Goal: Task Accomplishment & Management: Complete application form

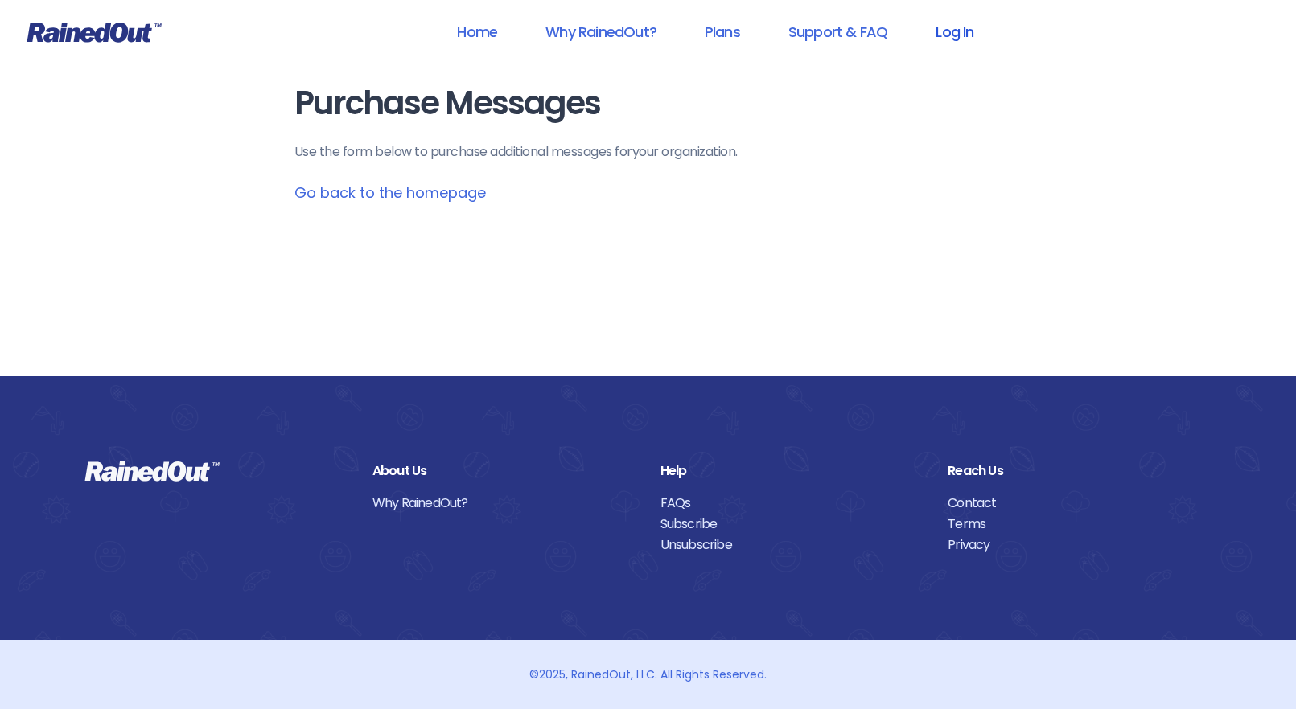
click at [947, 27] on link "Log In" at bounding box center [954, 32] width 80 height 36
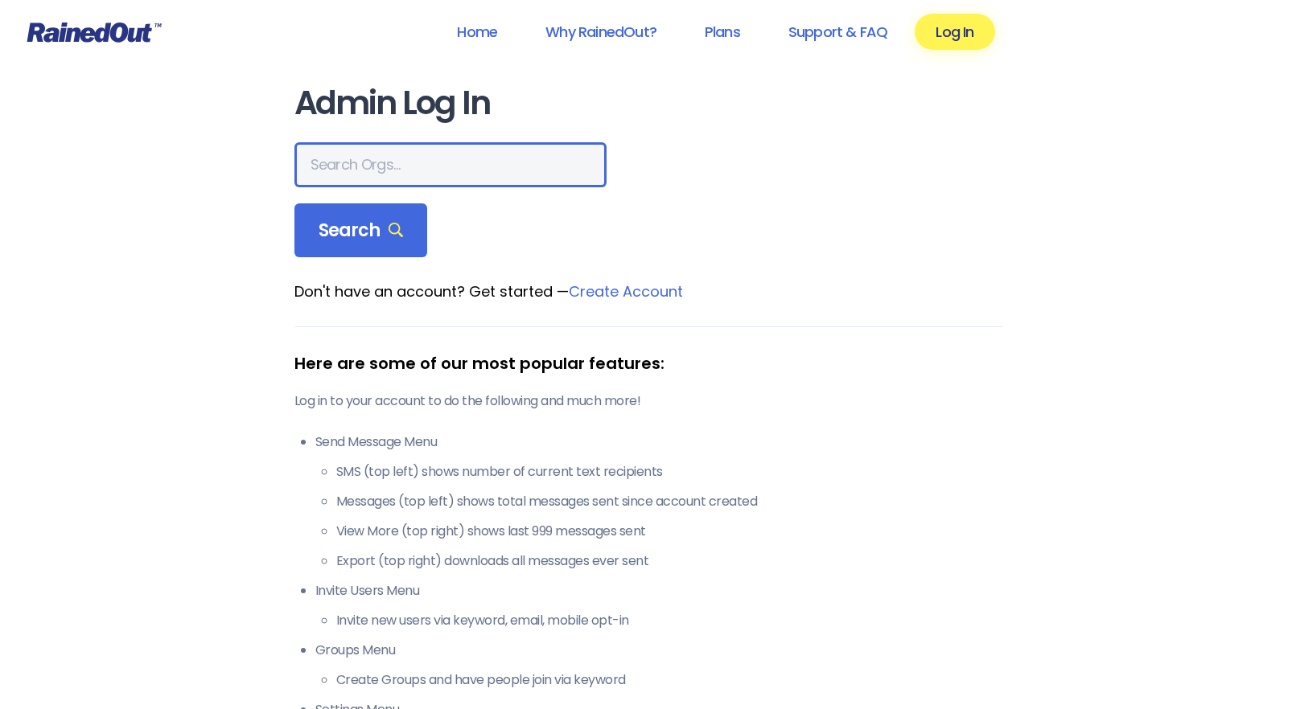
click at [395, 172] on input "text" at bounding box center [450, 164] width 312 height 45
type input "[GEOGRAPHIC_DATA]"
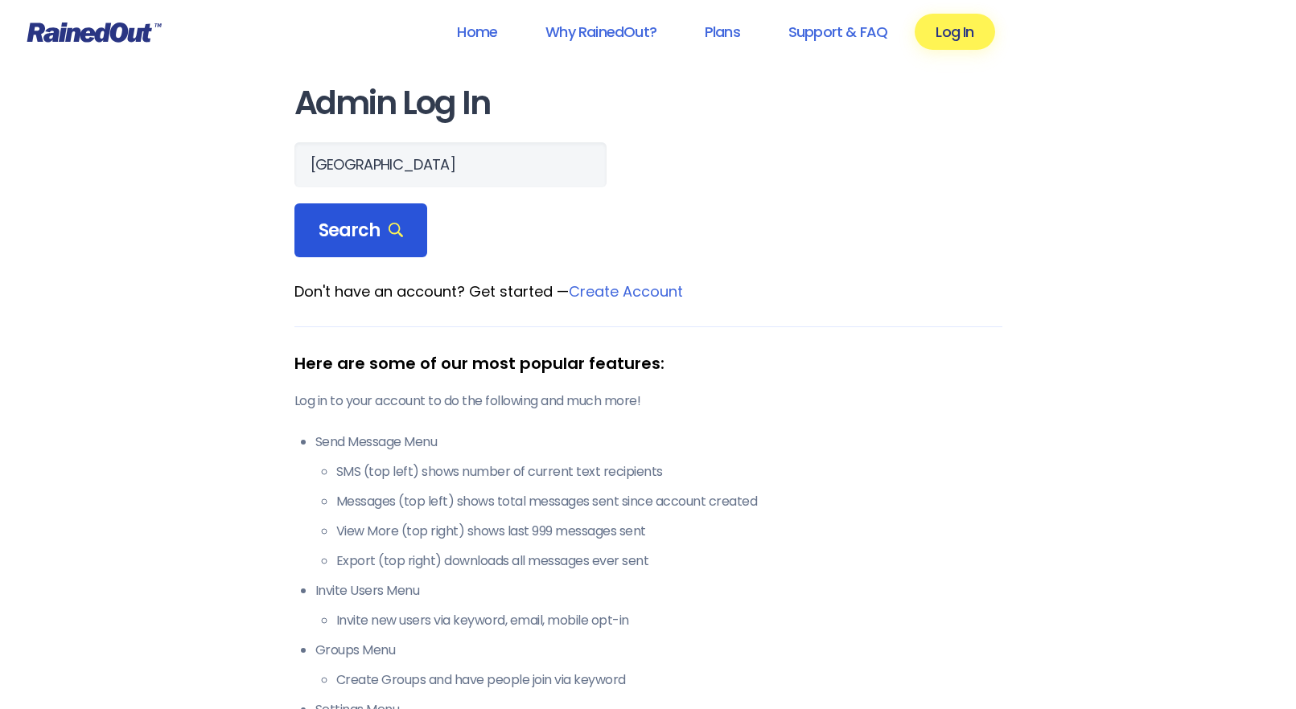
click at [376, 236] on span "Search" at bounding box center [360, 231] width 85 height 23
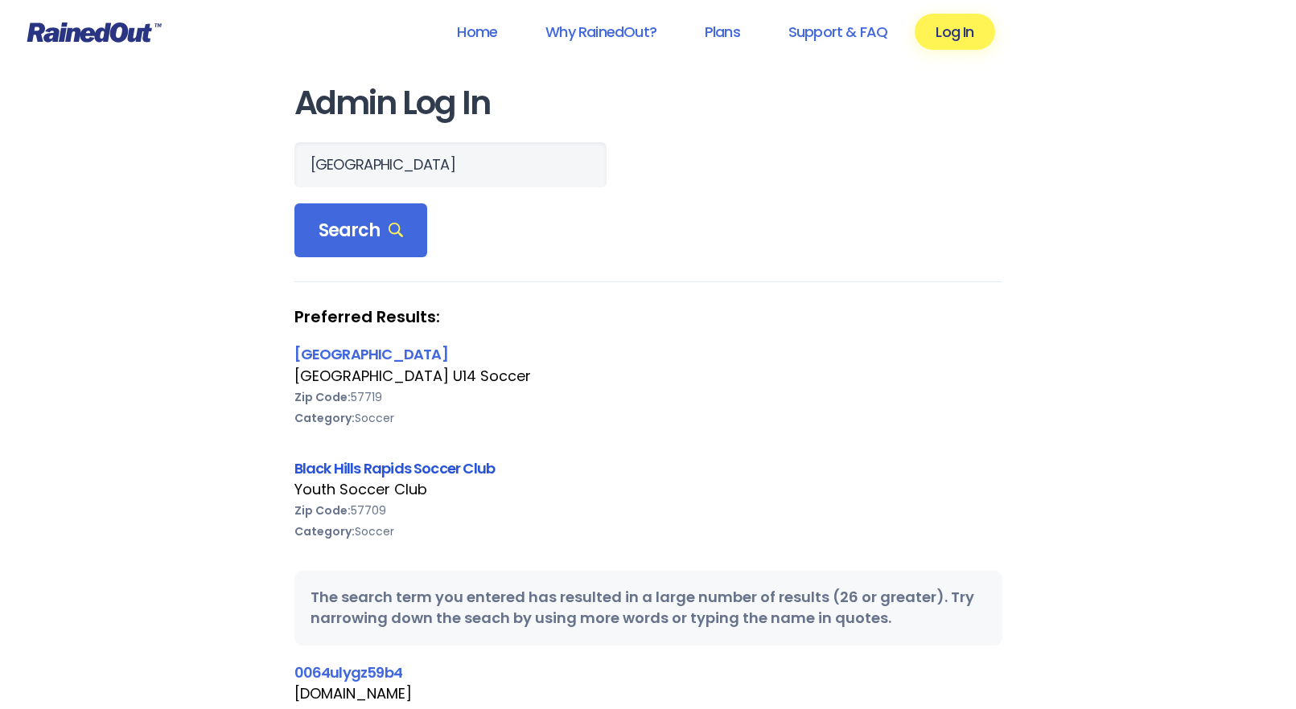
click at [331, 471] on link "Black Hills Rapids Soccer Club" at bounding box center [394, 468] width 201 height 20
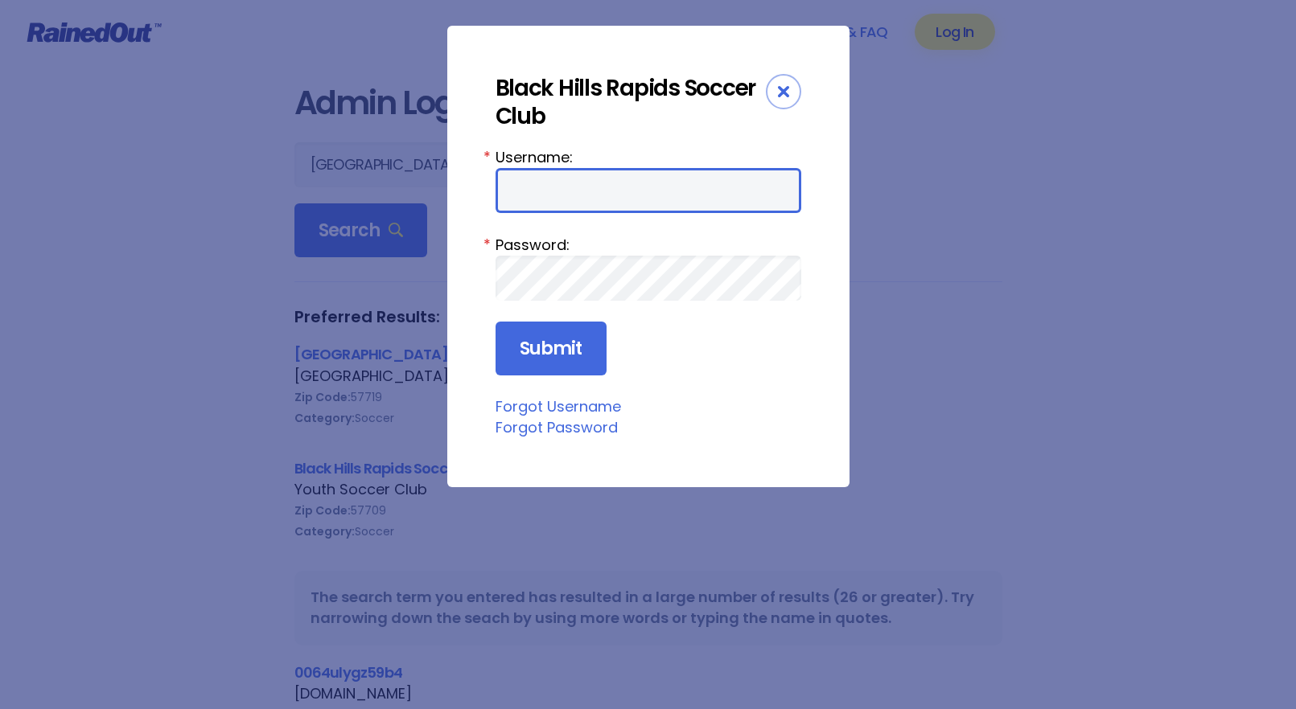
click at [515, 199] on input "Username:" at bounding box center [648, 190] width 306 height 45
type input "kasharoberts"
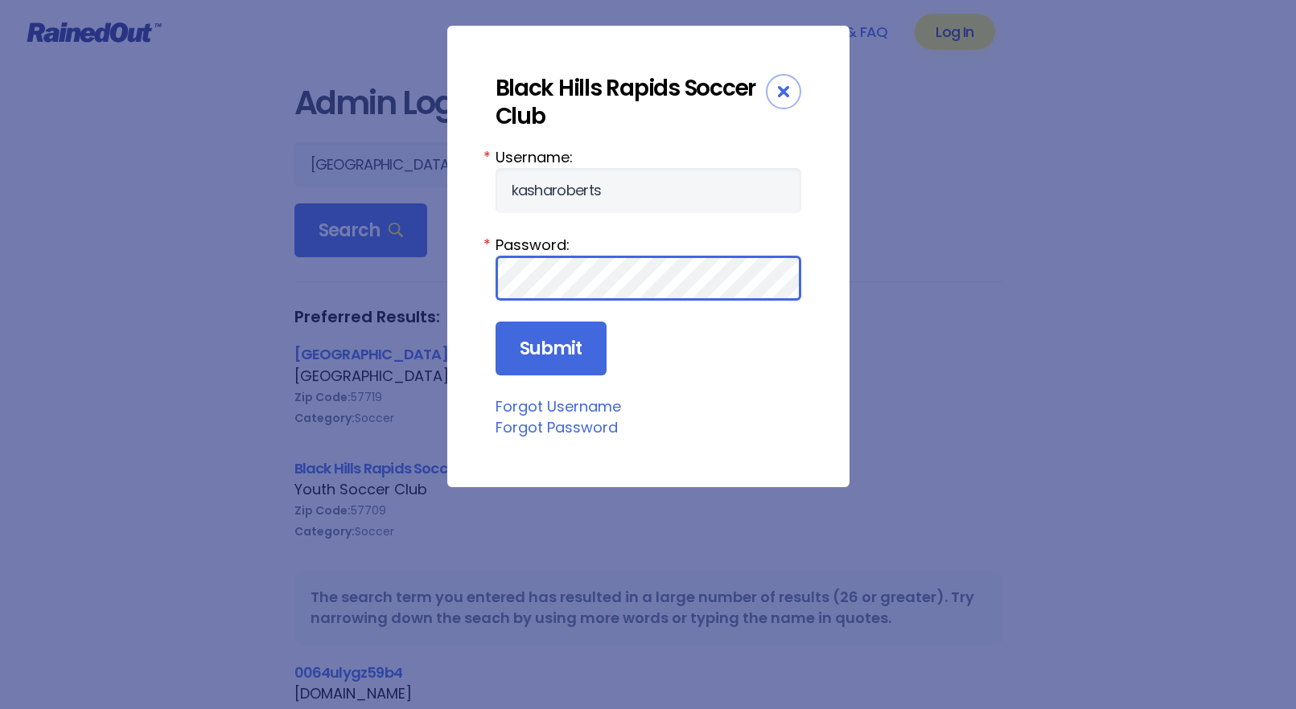
click at [495, 322] on input "Submit" at bounding box center [550, 349] width 111 height 55
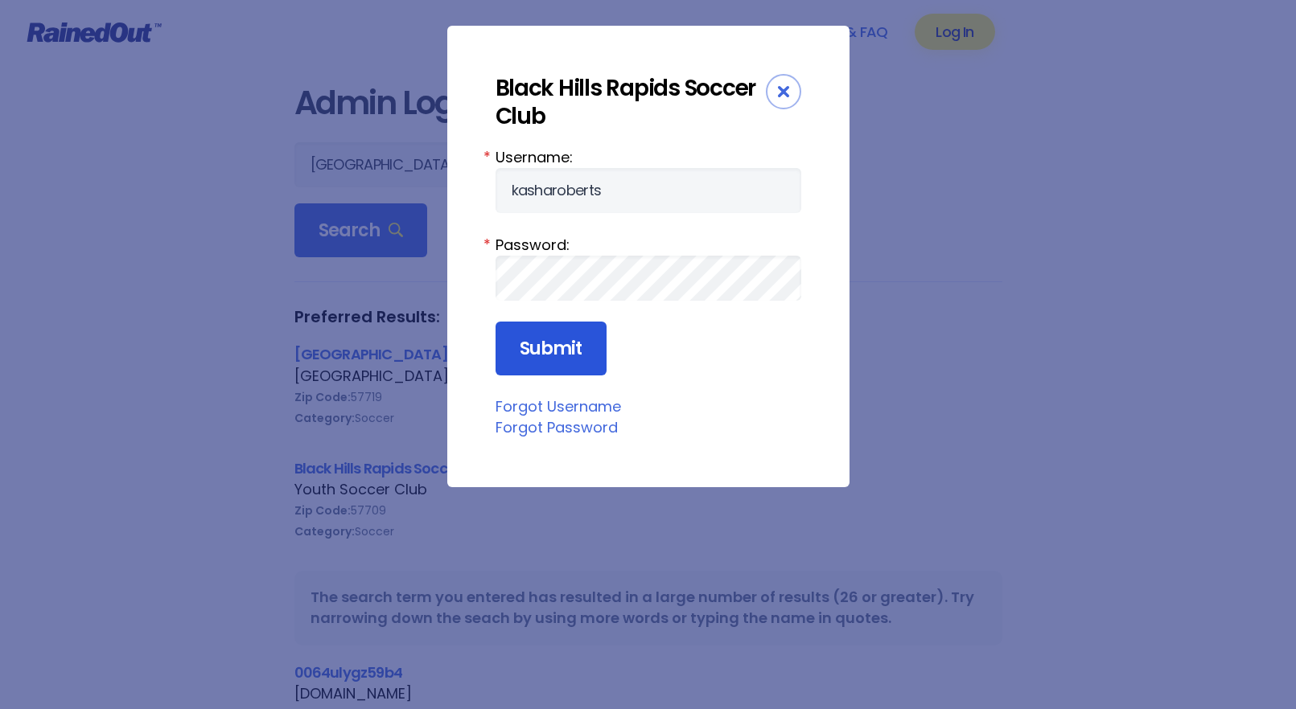
click at [541, 345] on input "Submit" at bounding box center [550, 349] width 111 height 55
